Goal: Use online tool/utility: Use online tool/utility

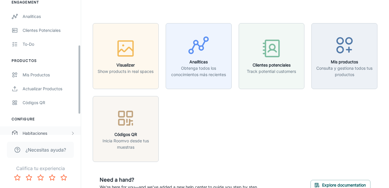
scroll to position [87, 0]
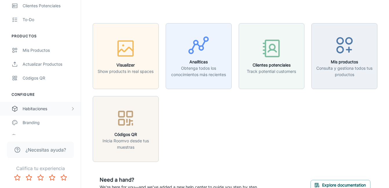
click at [32, 112] on div "Habitaciones" at bounding box center [40, 109] width 81 height 14
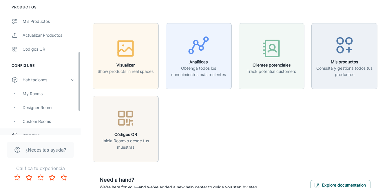
scroll to position [145, 0]
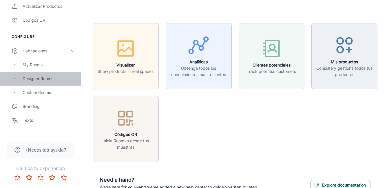
click at [48, 80] on div "Designer Rooms" at bounding box center [49, 79] width 52 height 6
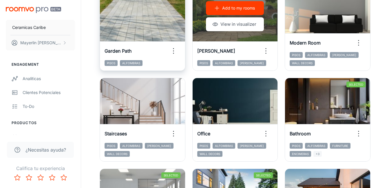
scroll to position [29, 0]
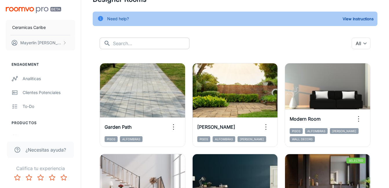
click at [148, 48] on input "text" at bounding box center [151, 44] width 77 height 12
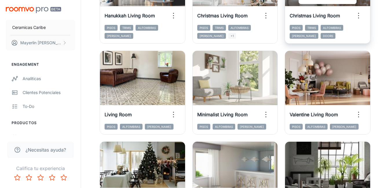
scroll to position [406, 0]
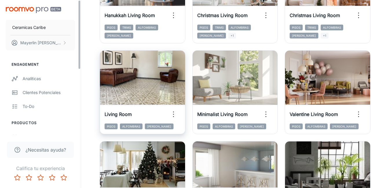
type input "liv"
click at [100, 79] on div "Add to my rooms View in visualizer" at bounding box center [57, 80] width 85 height 58
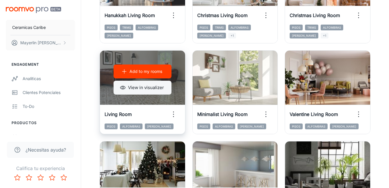
click at [141, 87] on button "View in visualizer" at bounding box center [143, 88] width 58 height 14
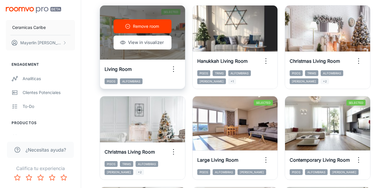
scroll to position [0, 0]
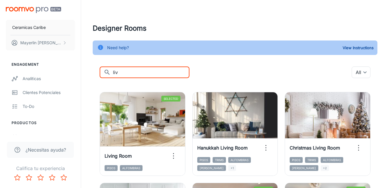
click at [128, 75] on input "liv" at bounding box center [151, 73] width 77 height 12
type input "out"
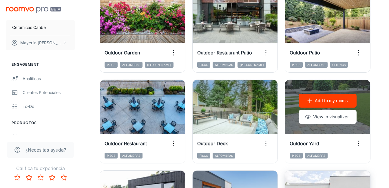
scroll to position [319, 0]
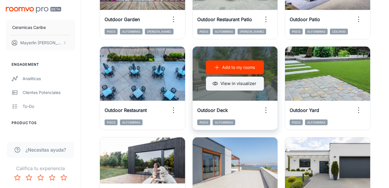
click at [235, 83] on button "View in visualizer" at bounding box center [235, 84] width 58 height 14
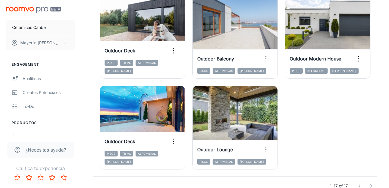
scroll to position [464, 0]
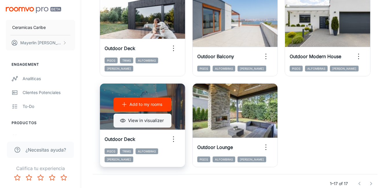
click at [141, 122] on button "View in visualizer" at bounding box center [143, 121] width 58 height 14
